Goal: Task Accomplishment & Management: Use online tool/utility

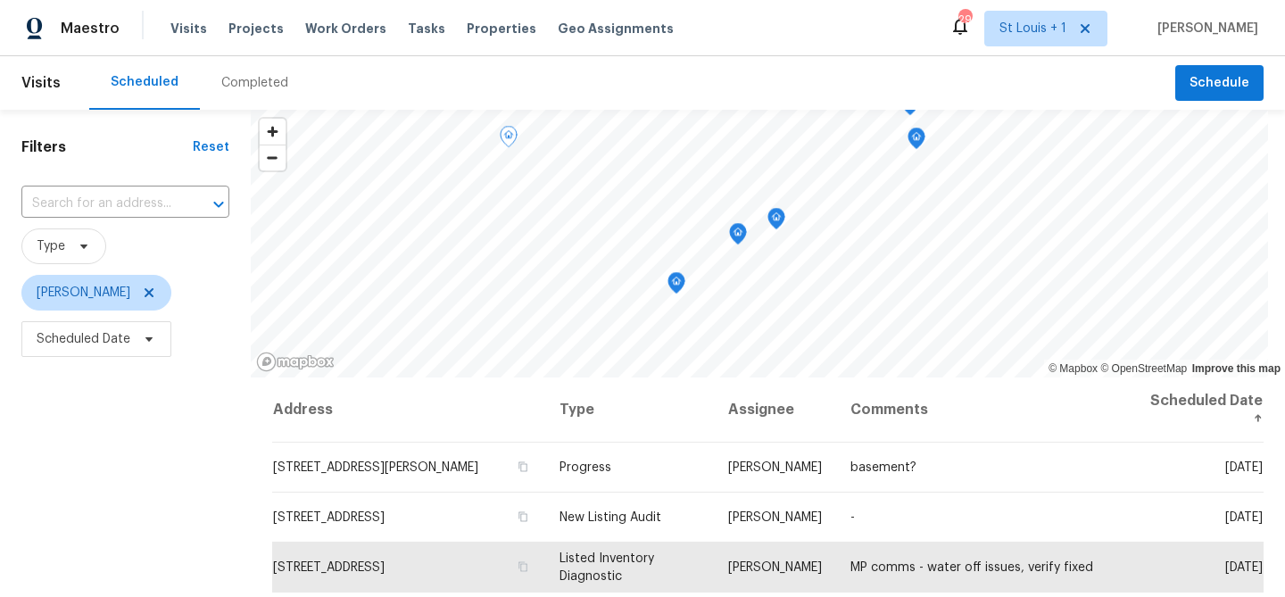
scroll to position [97, 0]
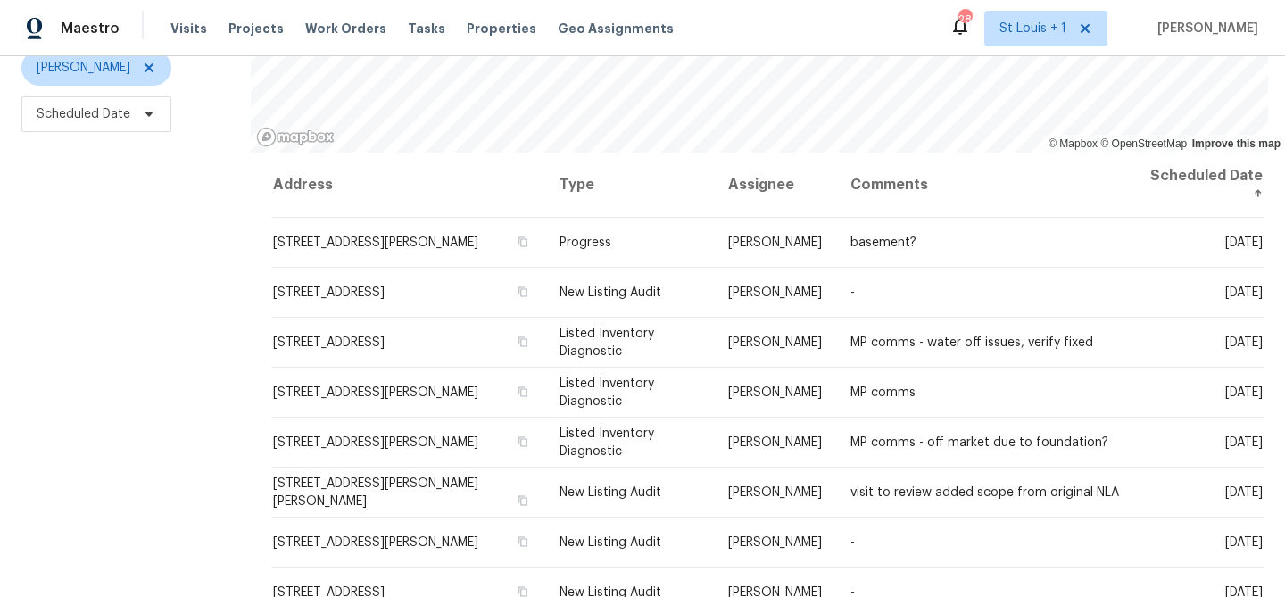
scroll to position [231, 0]
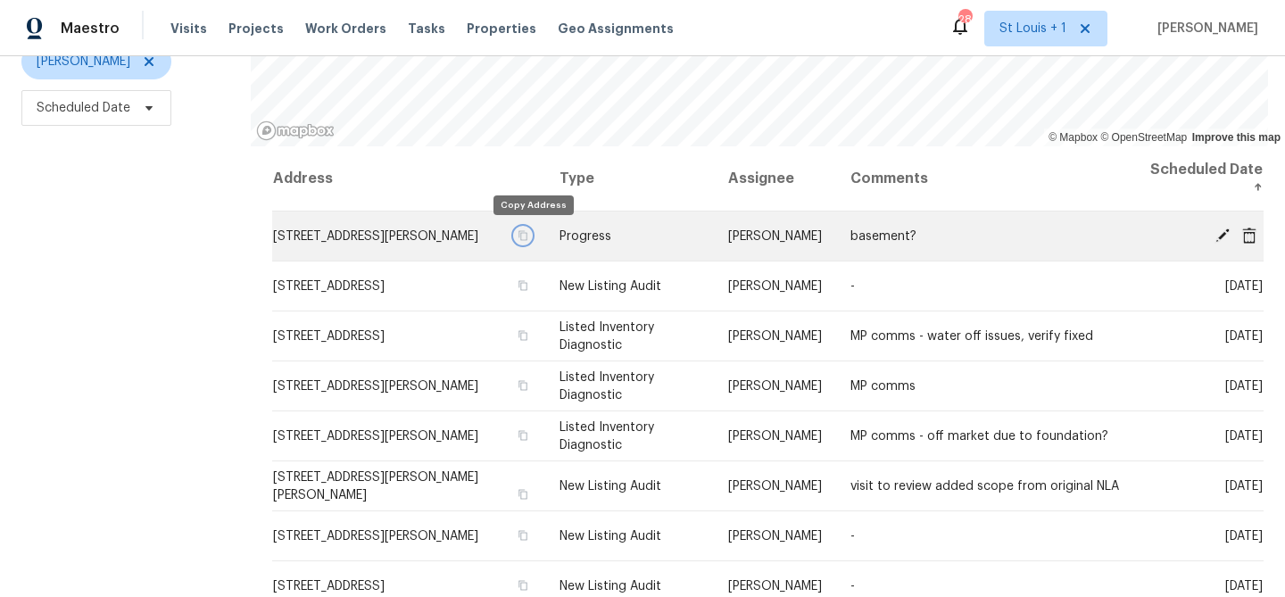
click at [528, 233] on icon "button" at bounding box center [523, 235] width 11 height 11
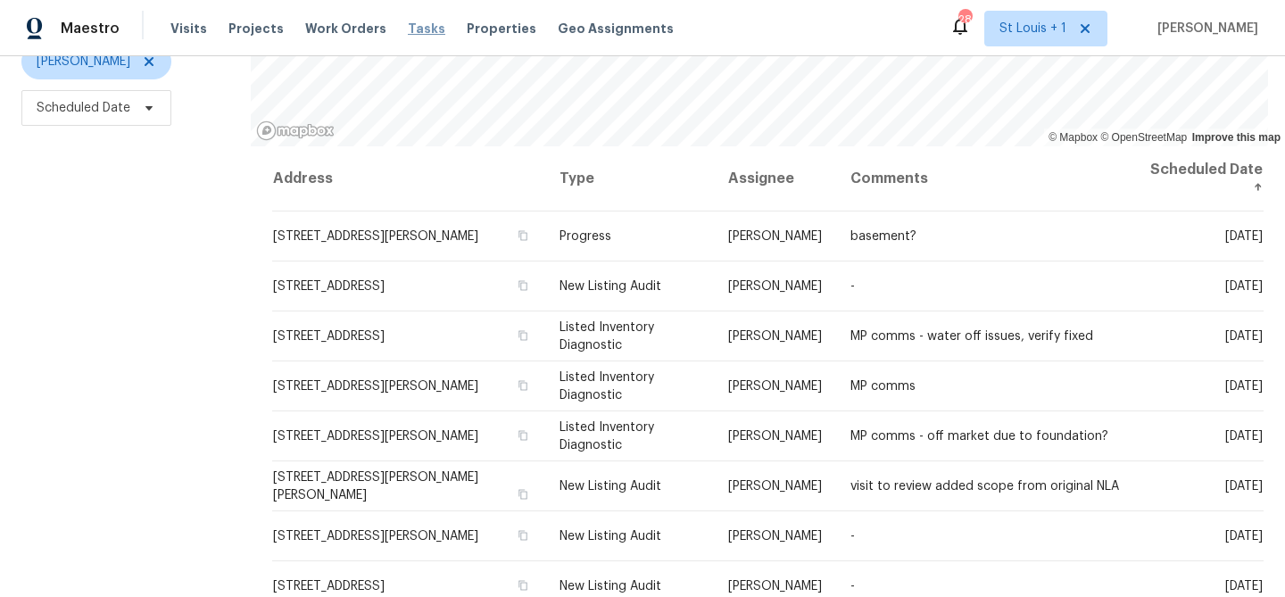
click at [412, 32] on span "Tasks" at bounding box center [426, 28] width 37 height 12
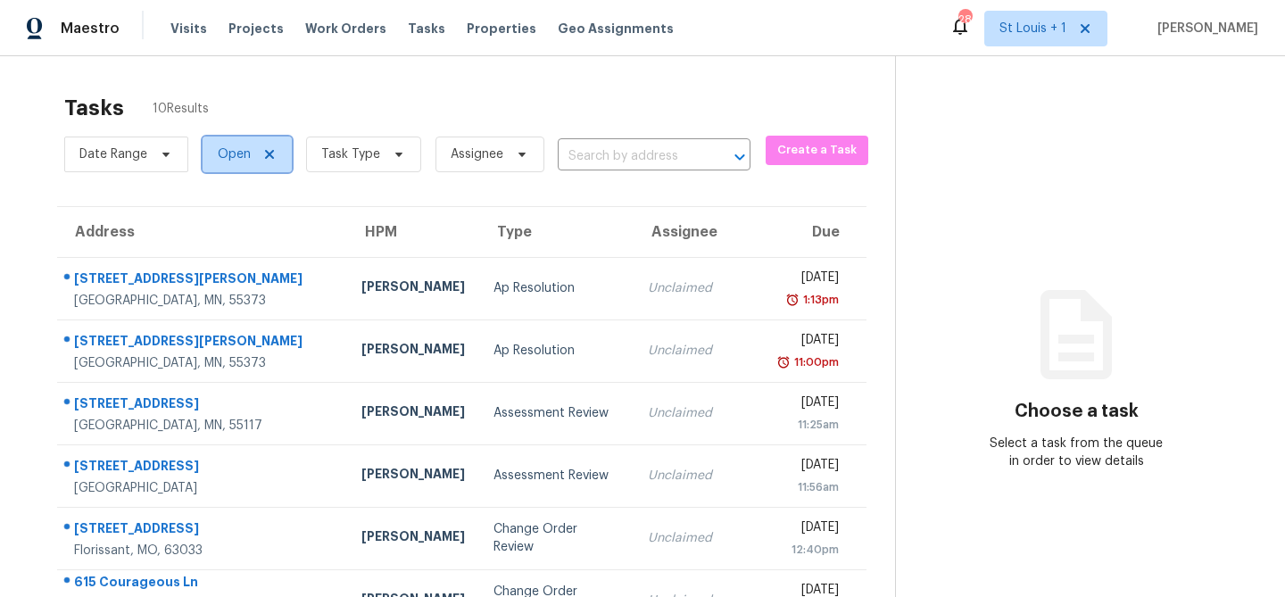
click at [233, 153] on span "Open" at bounding box center [234, 155] width 33 height 18
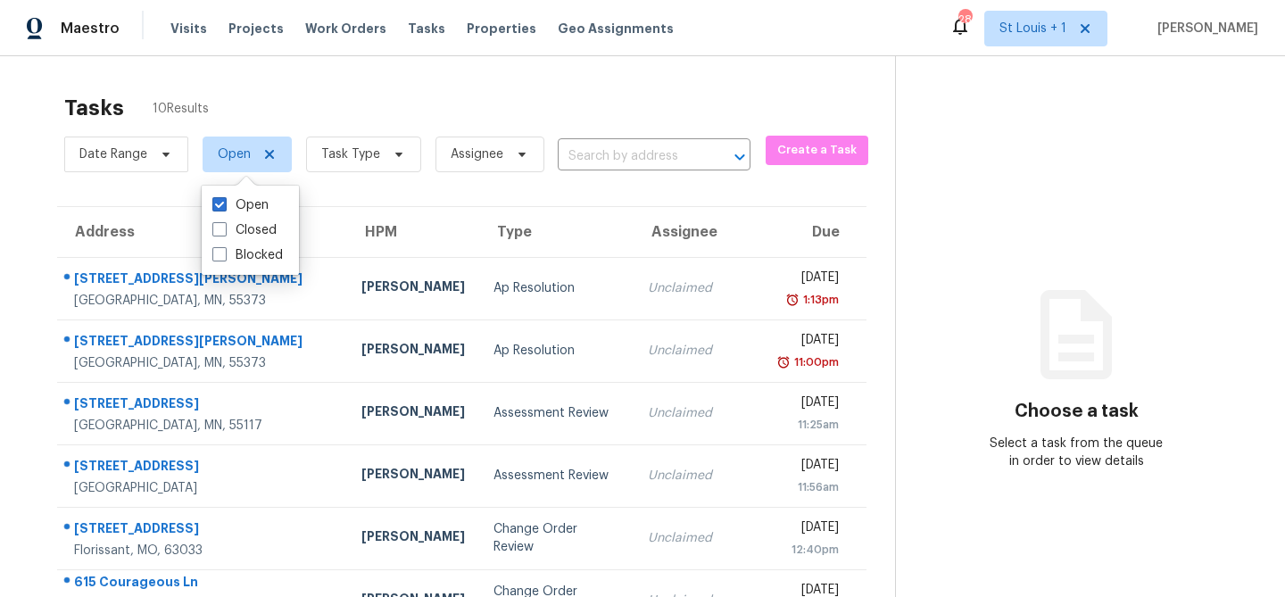
click at [242, 76] on div "Tasks 10 Results Date Range Open Task Type Assignee ​ Create a Task Address HPM…" at bounding box center [642, 476] width 1285 height 841
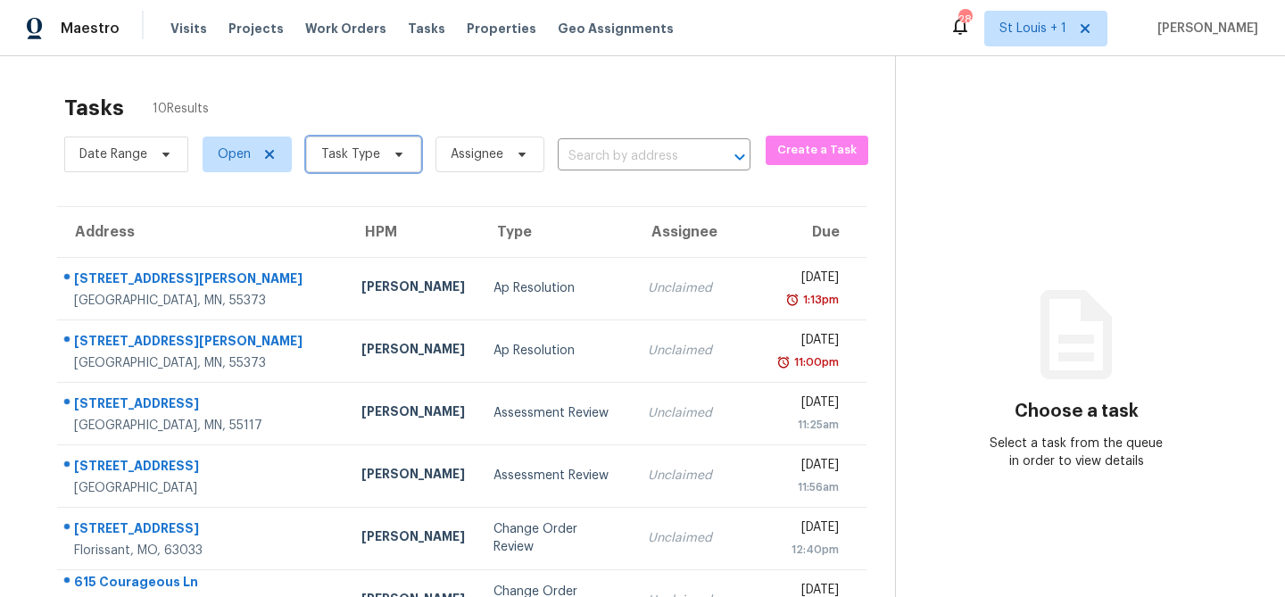
click at [387, 147] on span at bounding box center [397, 154] width 20 height 14
click at [343, 87] on div "Tasks 10 Results" at bounding box center [479, 108] width 831 height 46
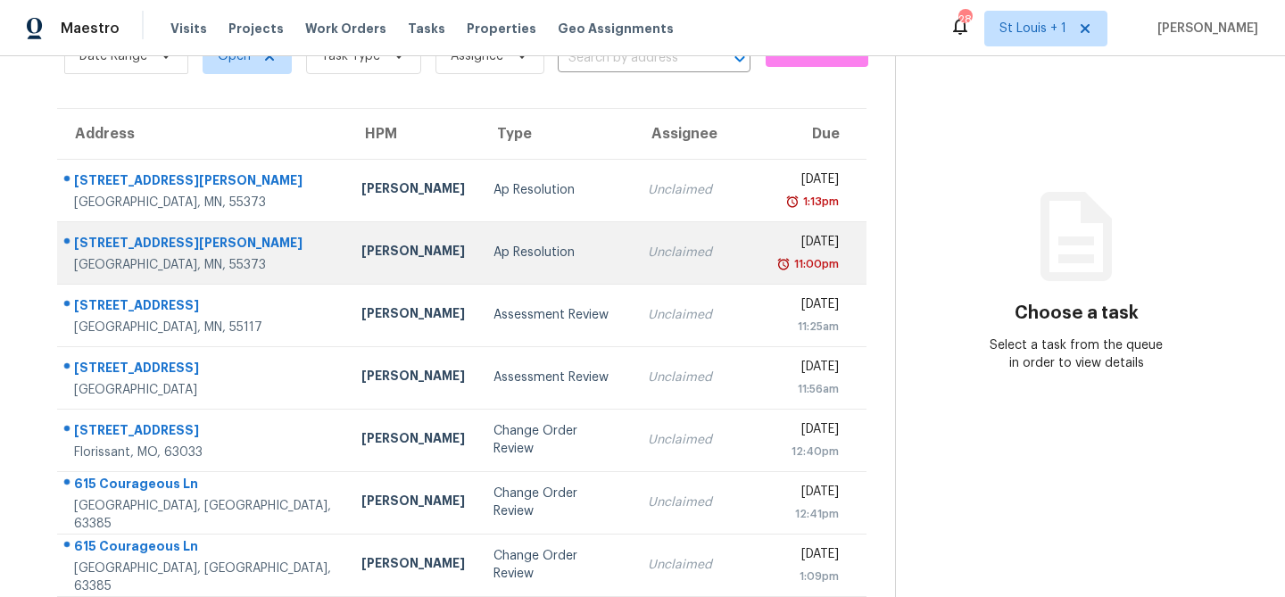
scroll to position [93, 0]
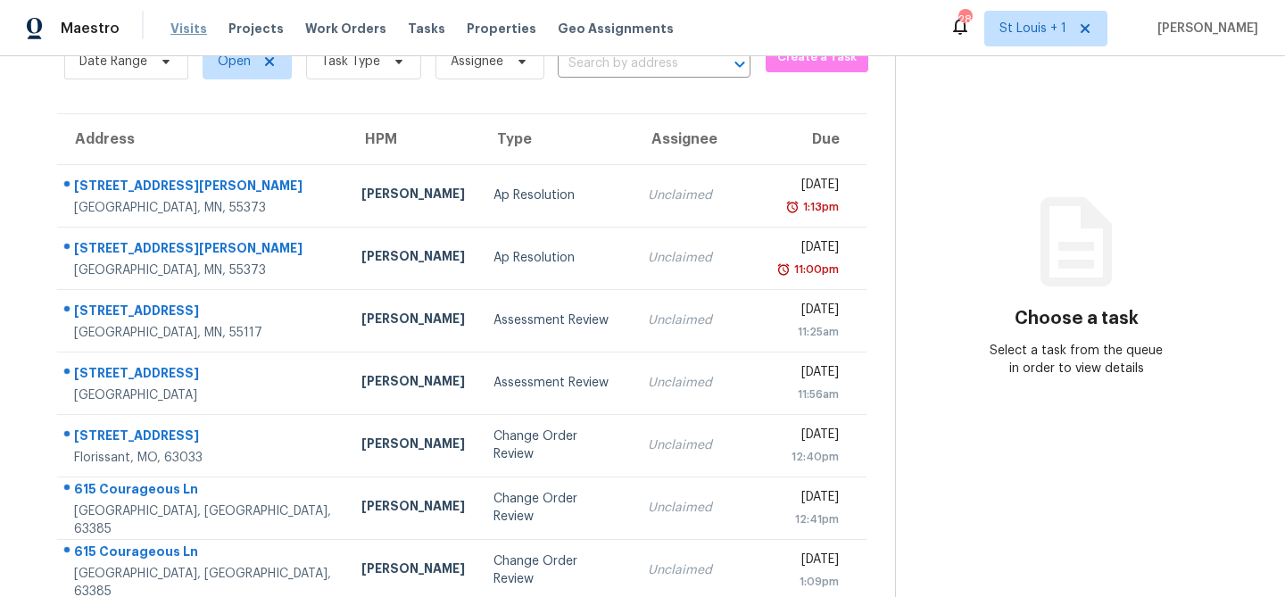
click at [181, 32] on span "Visits" at bounding box center [189, 29] width 37 height 18
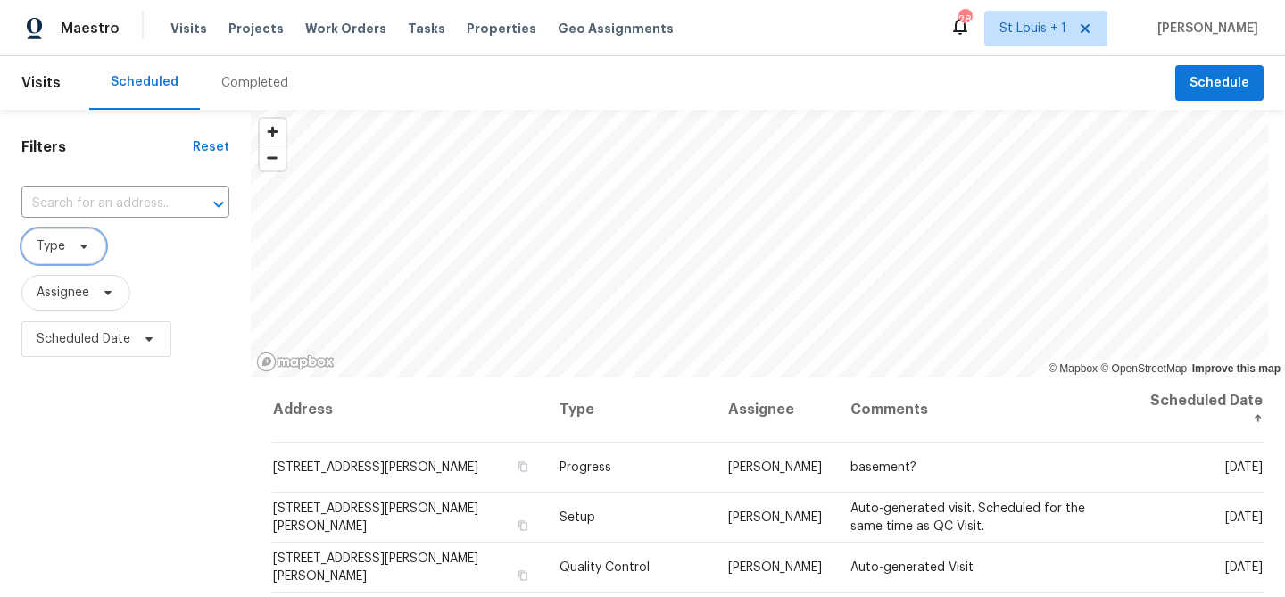
click at [66, 256] on span "Type" at bounding box center [63, 247] width 85 height 36
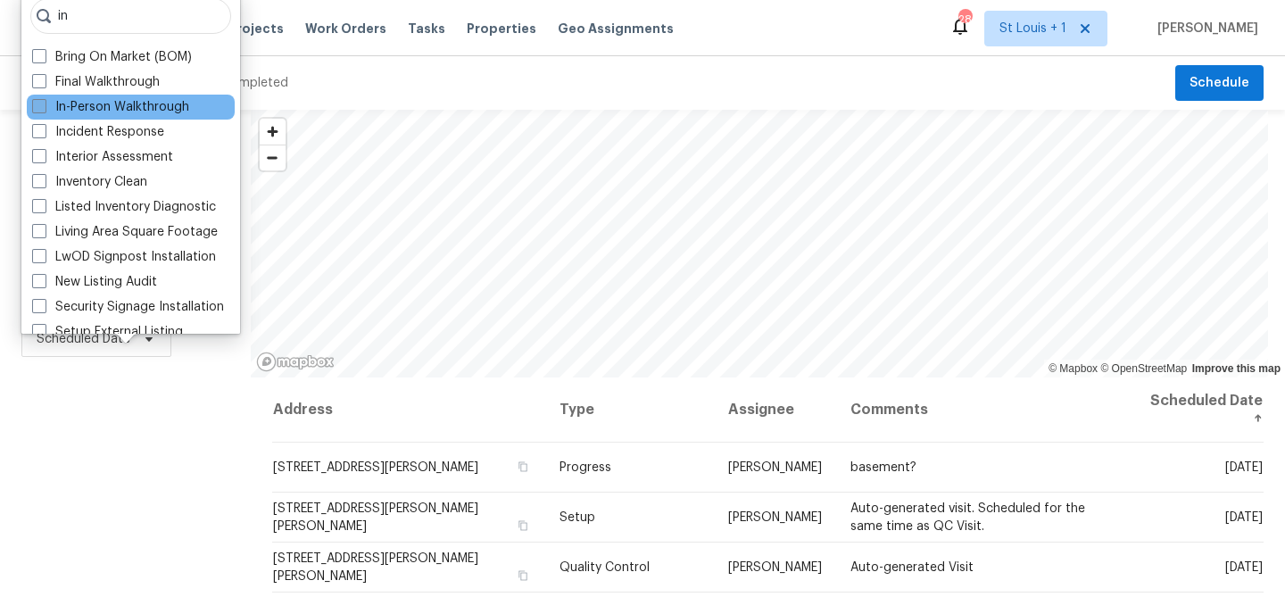
type input "in"
click at [62, 110] on label "In-Person Walkthrough" at bounding box center [110, 107] width 157 height 18
click at [44, 110] on input "In-Person Walkthrough" at bounding box center [38, 104] width 12 height 12
checkbox input "true"
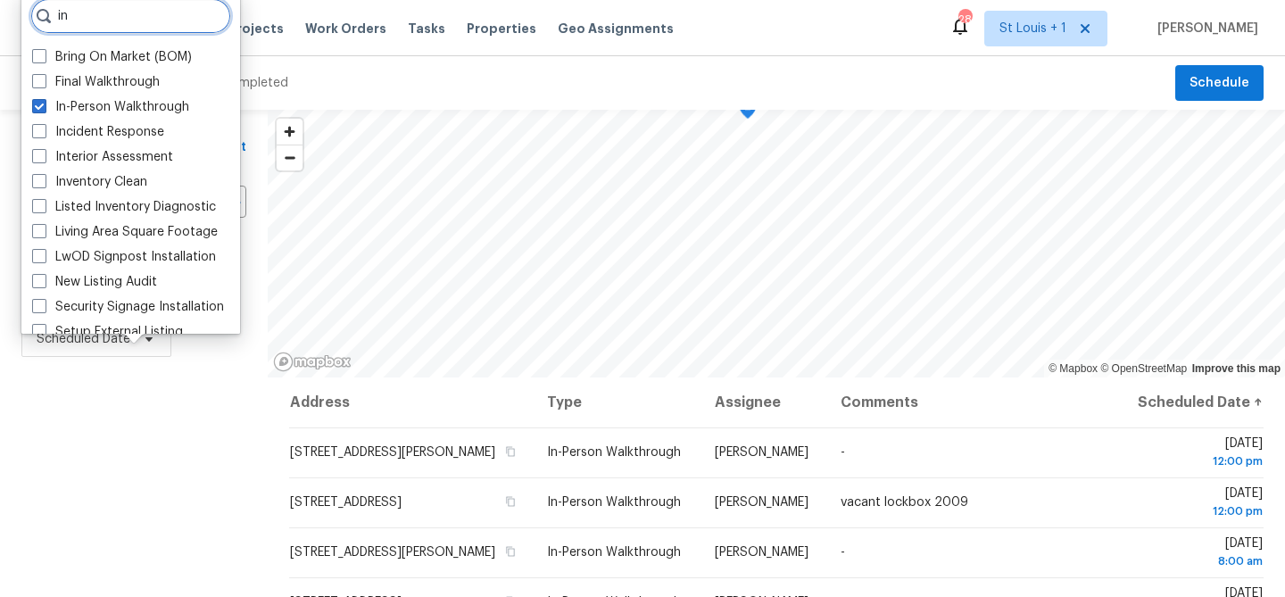
click at [101, 25] on input "in" at bounding box center [130, 16] width 201 height 36
type input "i"
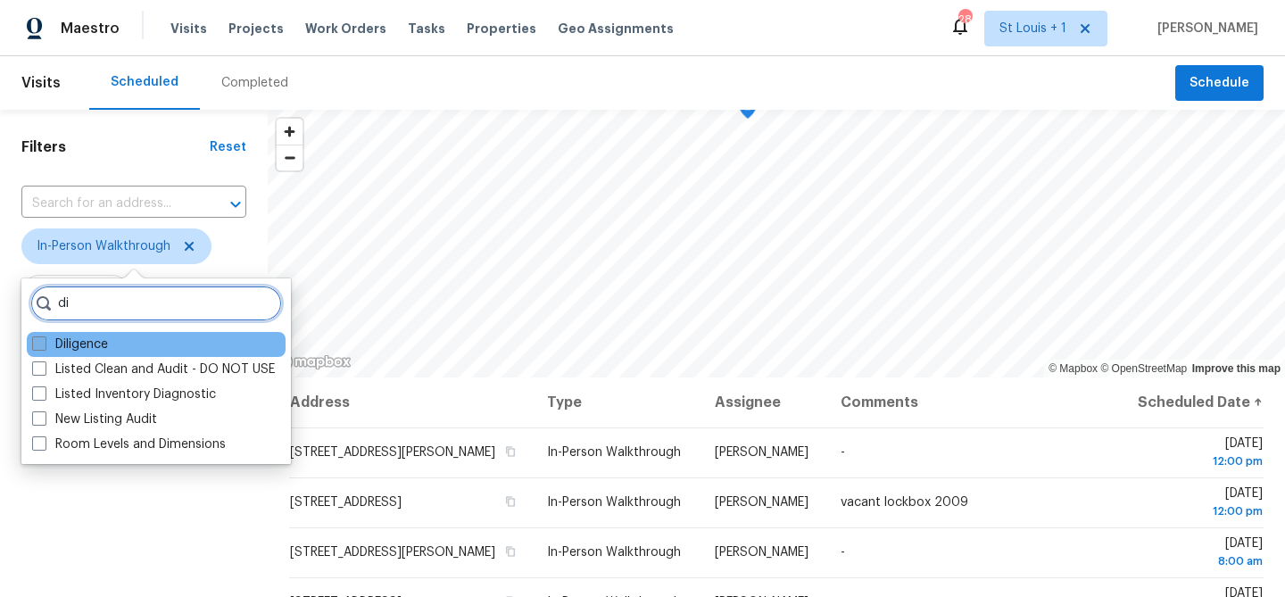
type input "di"
click at [68, 342] on label "Diligence" at bounding box center [70, 345] width 76 height 18
click at [44, 342] on input "Diligence" at bounding box center [38, 342] width 12 height 12
checkbox input "true"
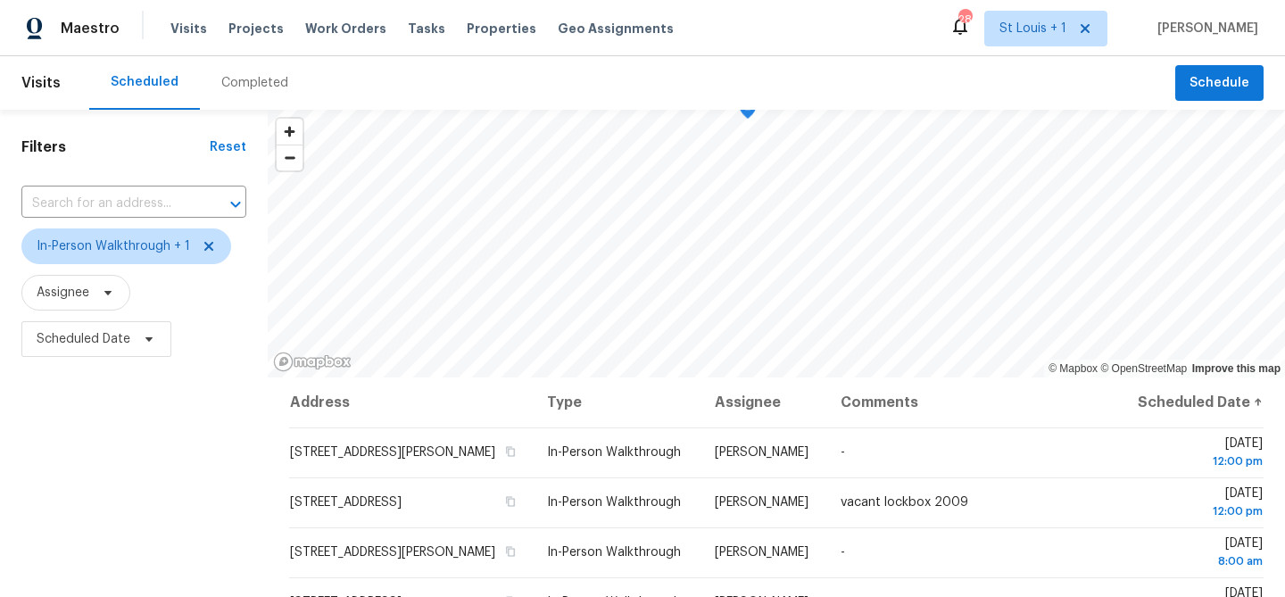
click at [143, 519] on div "Filters Reset ​ In-Person Walkthrough + 1 Assignee Scheduled Date" at bounding box center [134, 482] width 268 height 745
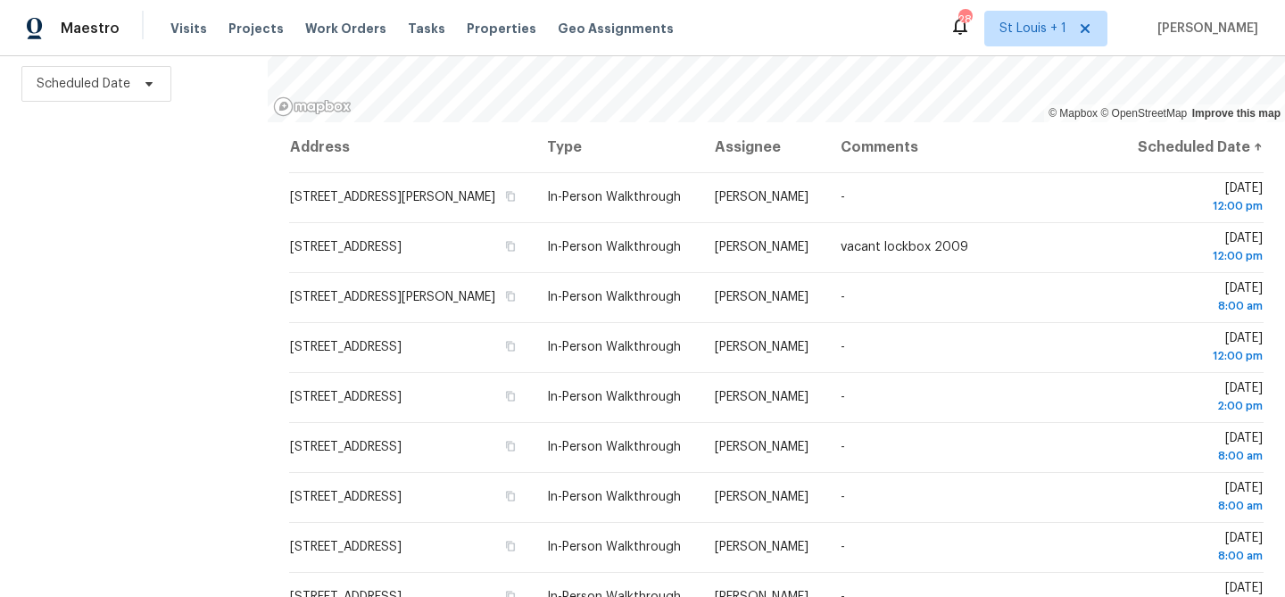
scroll to position [258, 0]
